Goal: Transaction & Acquisition: Download file/media

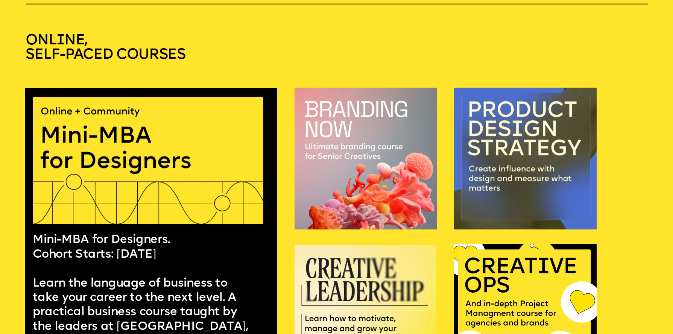
scroll to position [590, 0]
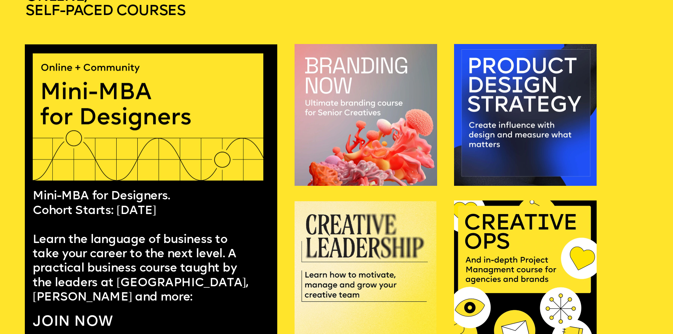
scroll to position [631, 0]
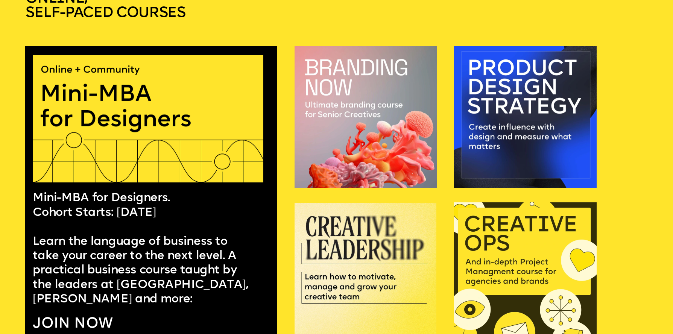
click at [496, 217] on img at bounding box center [525, 273] width 142 height 142
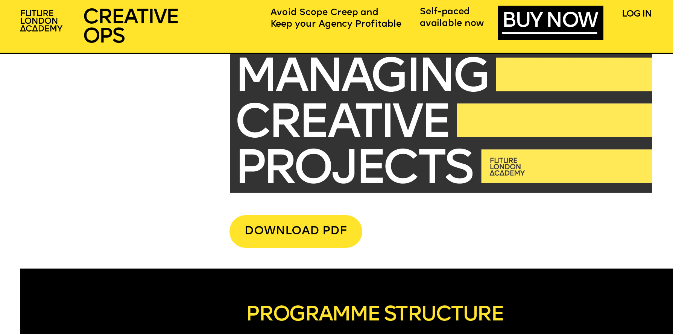
scroll to position [2373, 0]
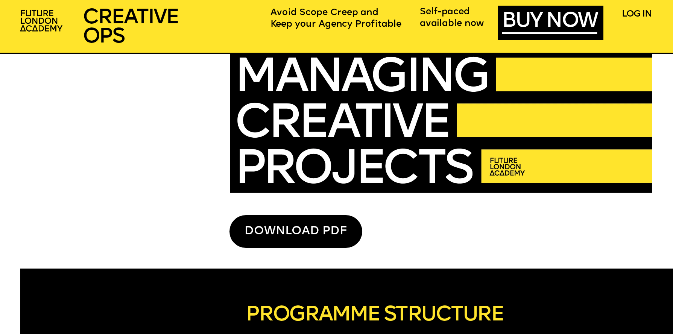
click at [328, 232] on div "DOWNLOAD PDF" at bounding box center [295, 231] width 133 height 33
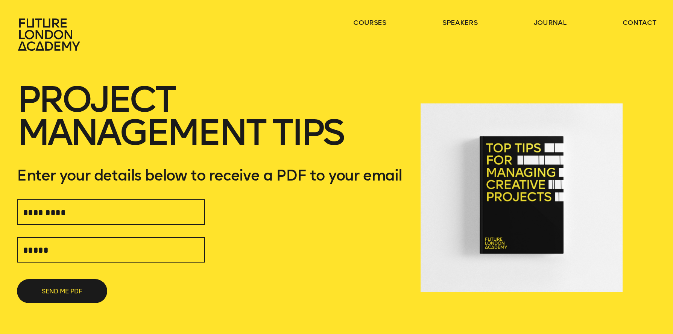
scroll to position [26, 0]
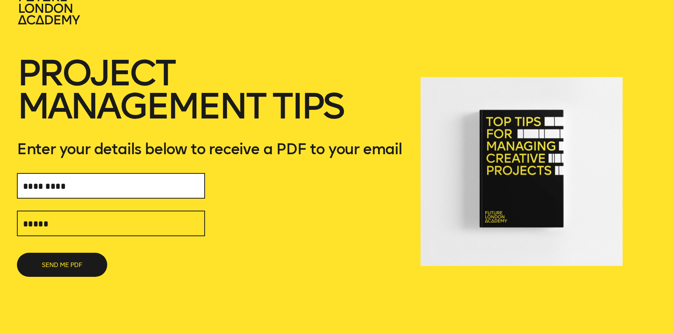
click at [171, 188] on input "text" at bounding box center [111, 186] width 188 height 26
type input "**********"
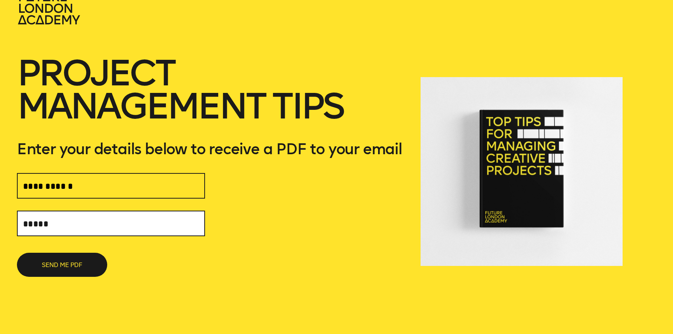
click at [120, 222] on input "text" at bounding box center [111, 224] width 188 height 26
type input "**********"
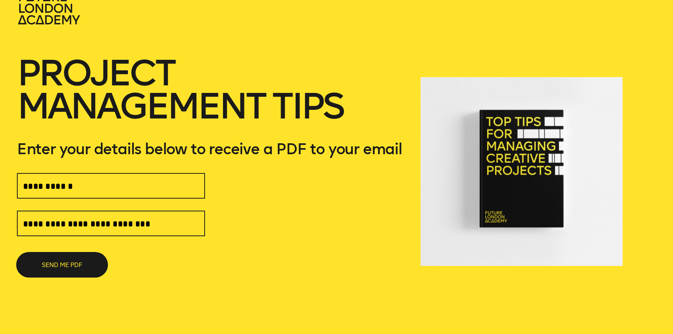
click at [76, 270] on button "SEND ME PDF" at bounding box center [62, 265] width 90 height 24
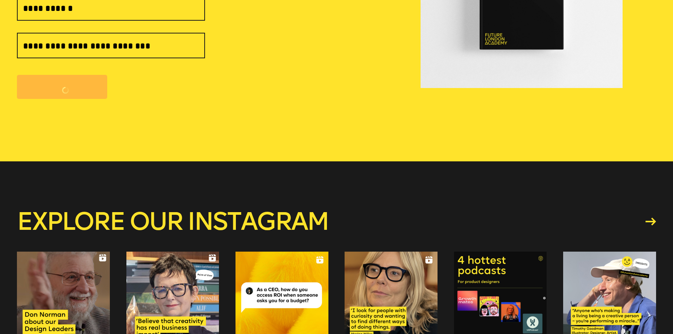
scroll to position [226, 0]
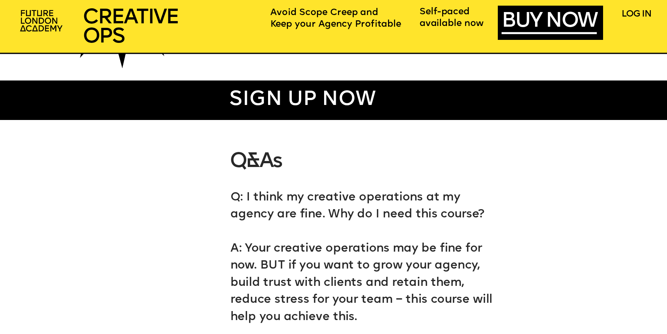
scroll to position [4396, 0]
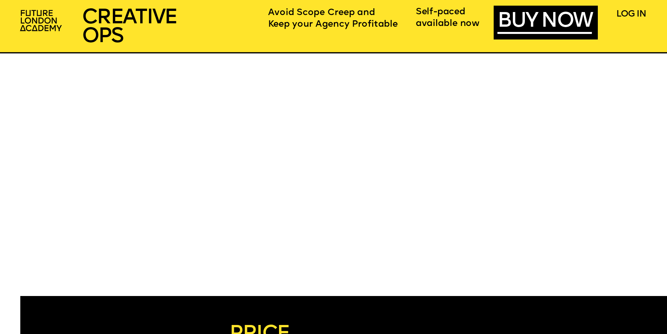
scroll to position [3983, 0]
